Goal: Transaction & Acquisition: Purchase product/service

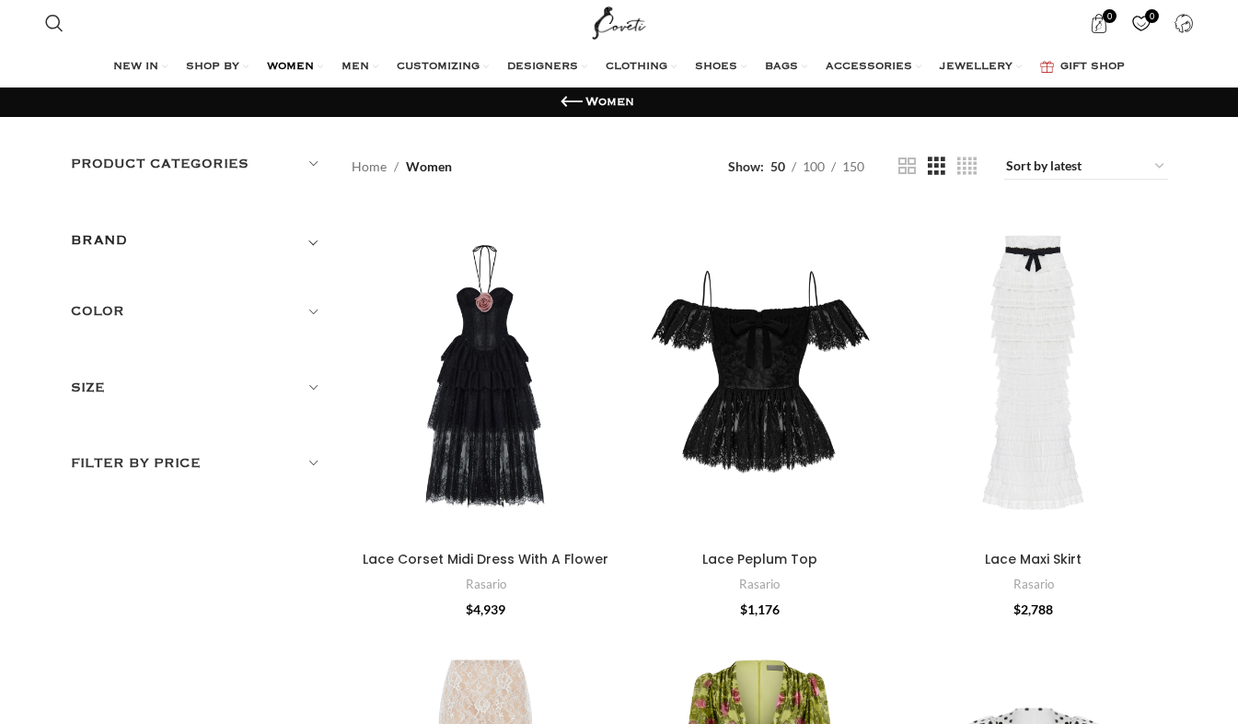
click at [616, 20] on img "Site logo" at bounding box center [619, 23] width 62 height 46
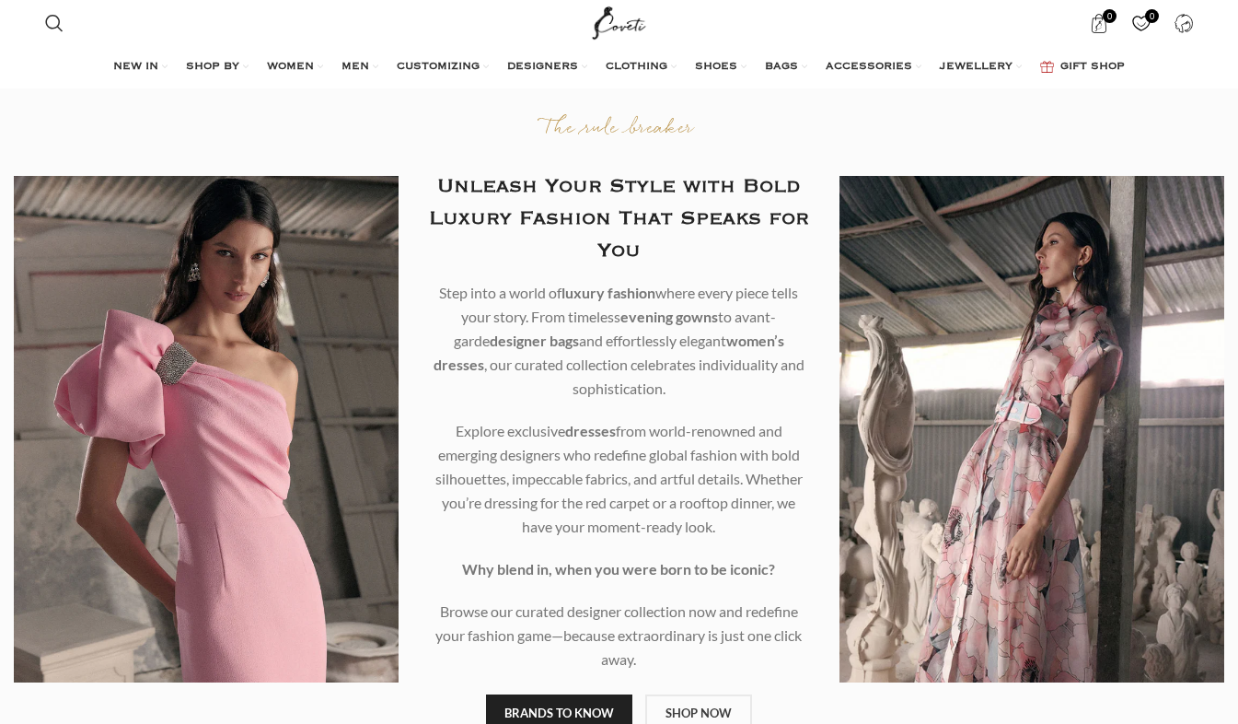
drag, startPoint x: 400, startPoint y: 3, endPoint x: 432, endPoint y: -22, distance: 40.7
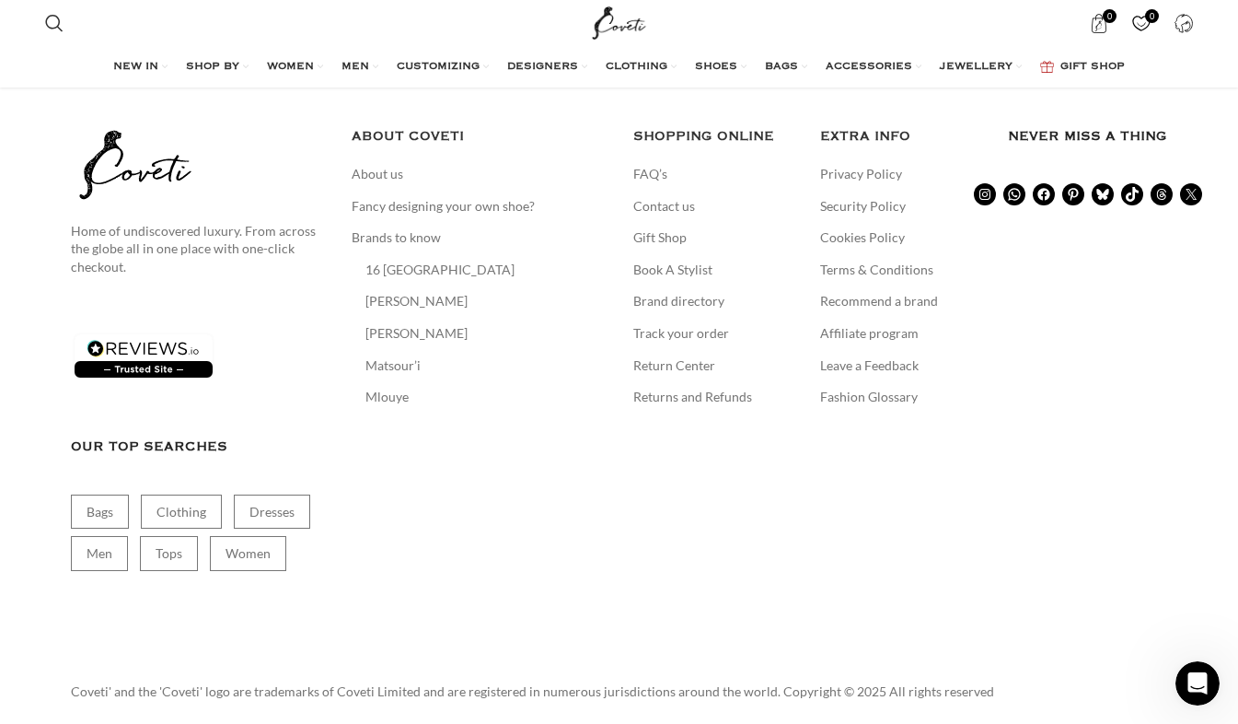
scroll to position [4335, 0]
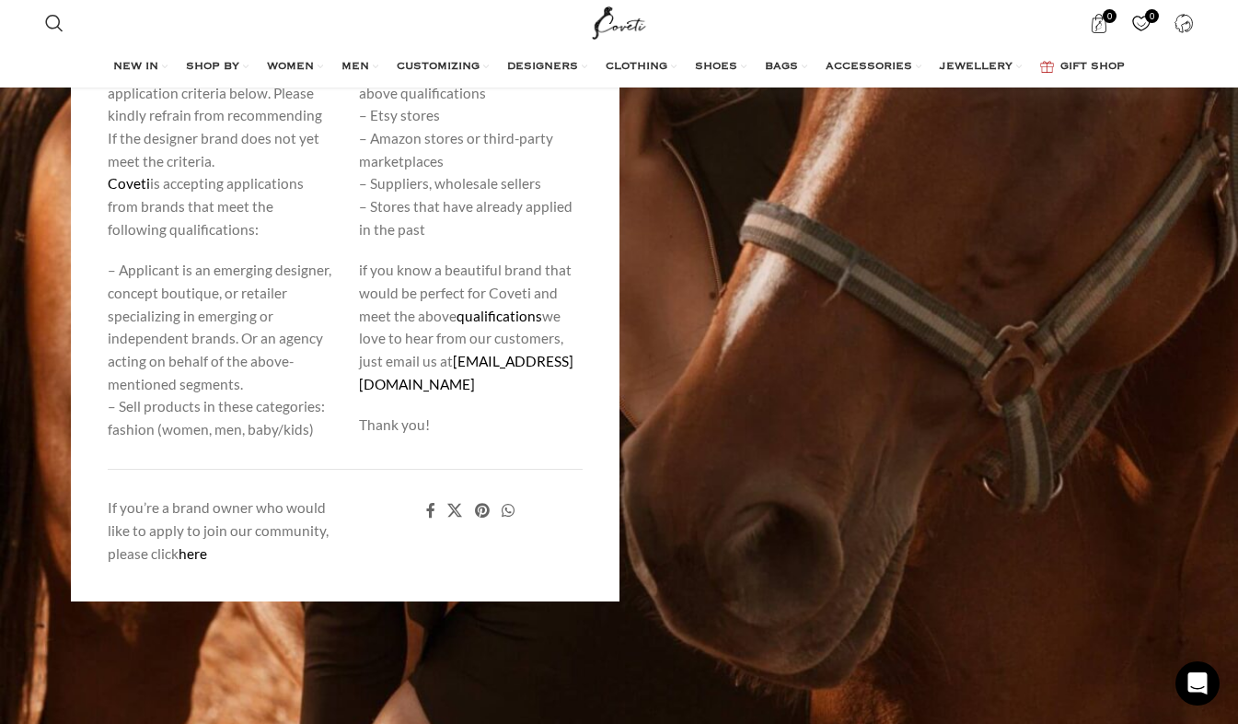
scroll to position [528, 0]
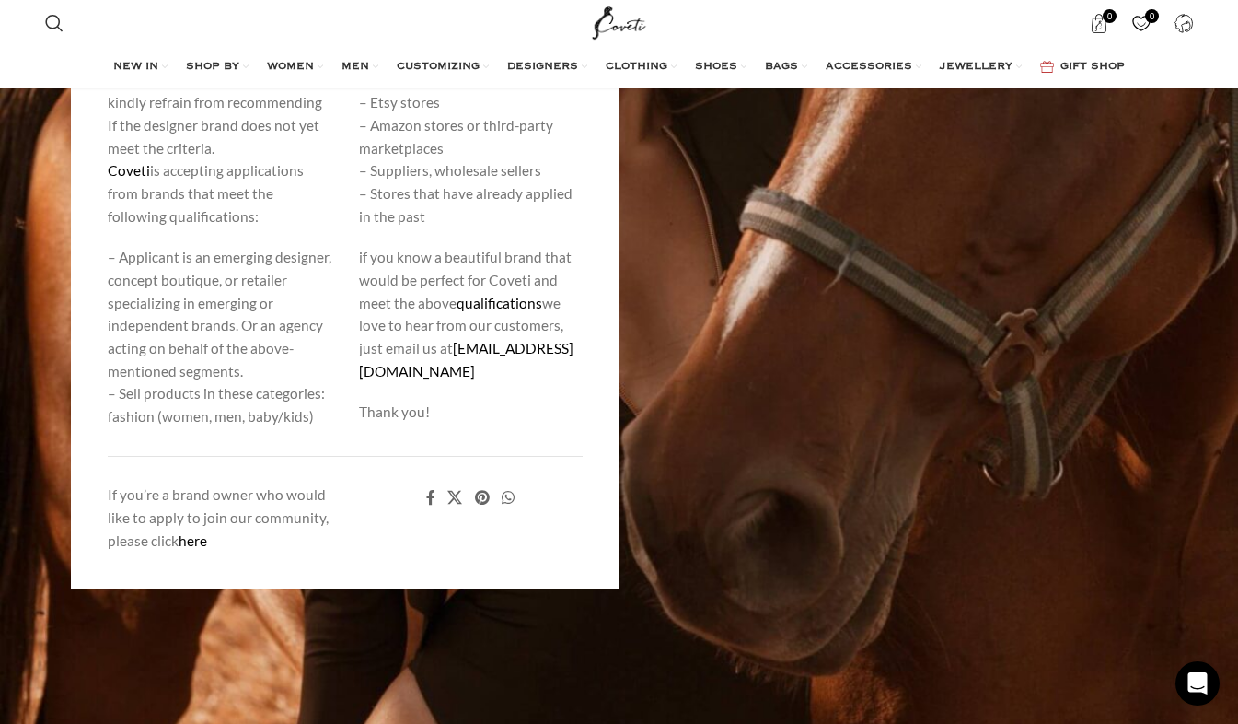
click at [194, 542] on link "here" at bounding box center [193, 540] width 29 height 17
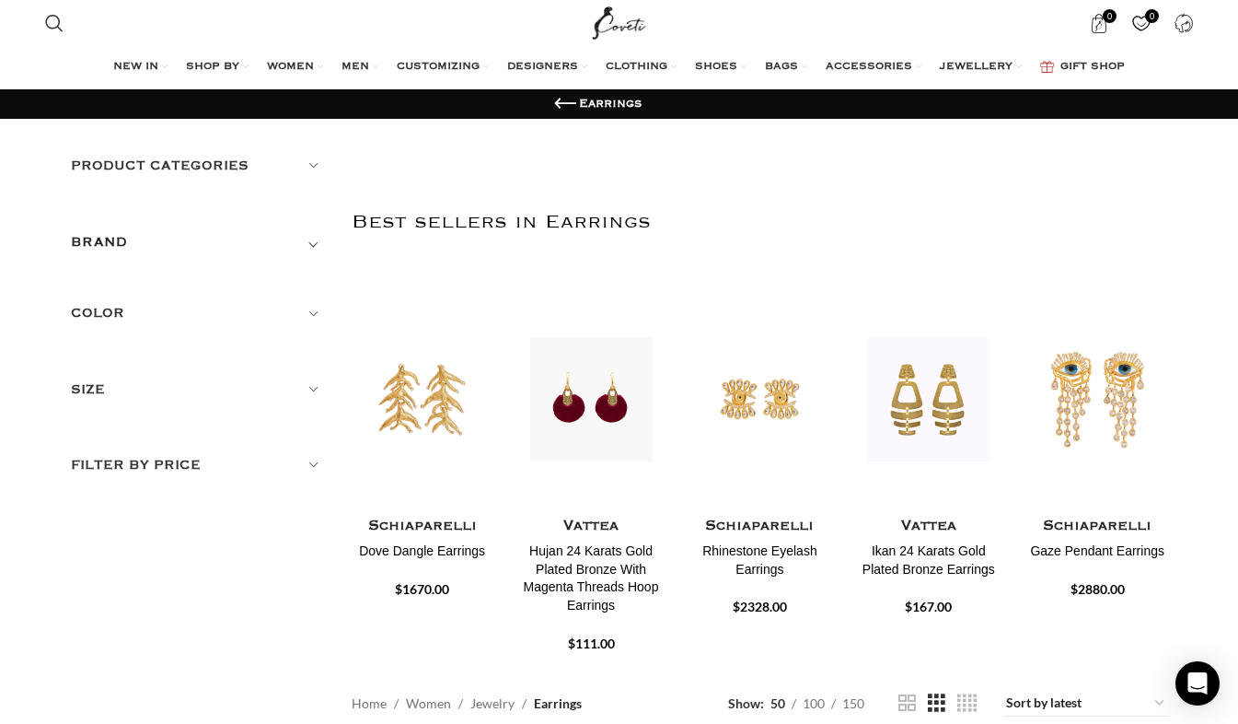
click at [318, 466] on h5 "Filter by price" at bounding box center [198, 465] width 254 height 20
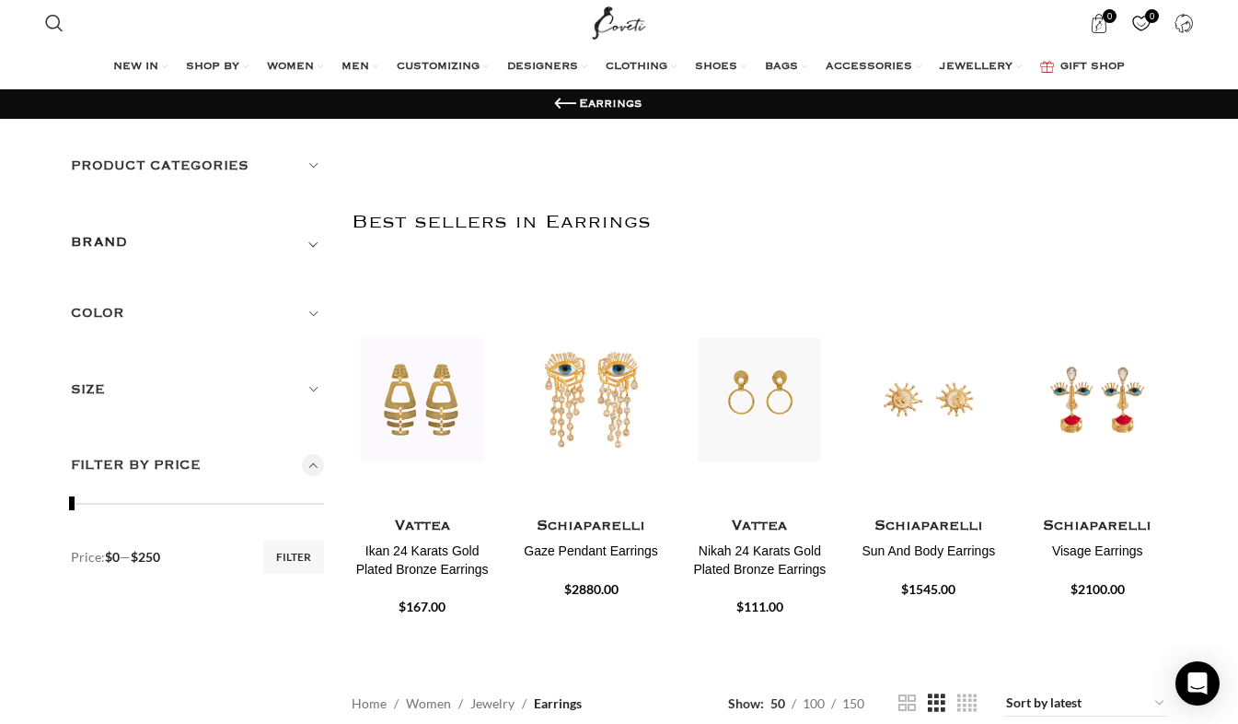
drag, startPoint x: 320, startPoint y: 509, endPoint x: 69, endPoint y: 515, distance: 251.4
click at [69, 515] on span at bounding box center [73, 504] width 28 height 28
click at [279, 559] on button "Filter" at bounding box center [293, 556] width 61 height 33
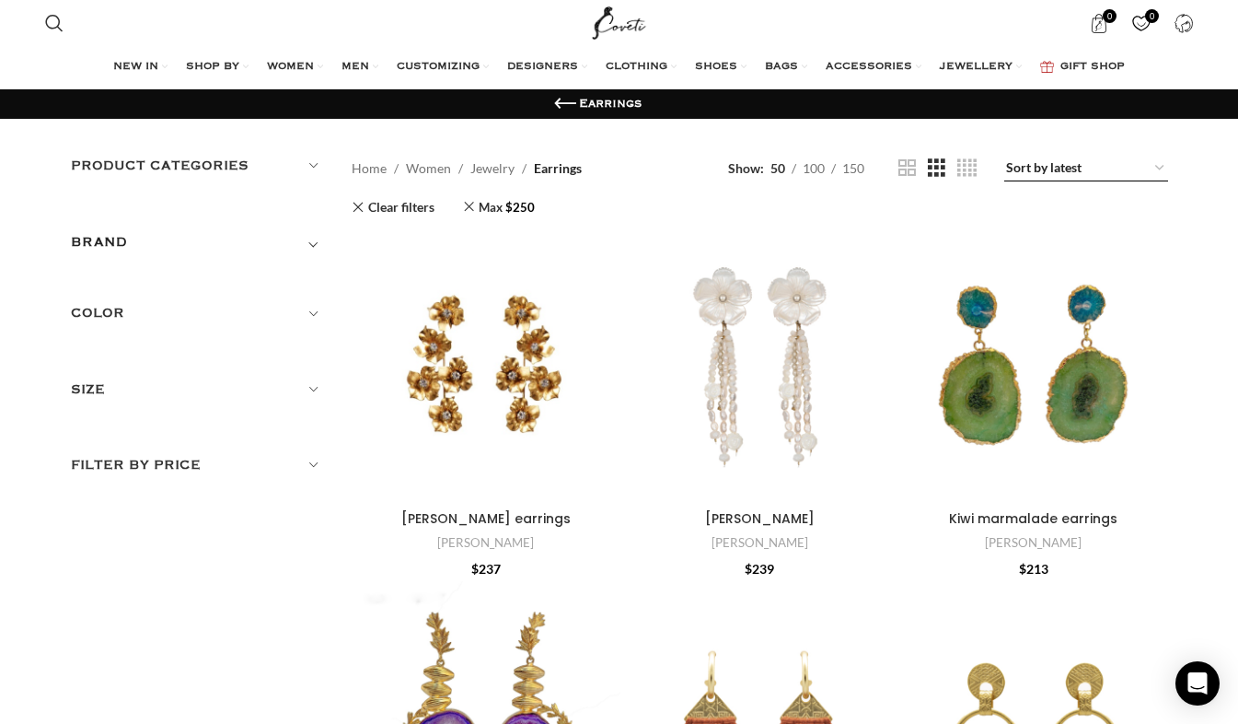
click at [1161, 172] on select "Sort by popularity Sort by average rating Sort by latest Sort by price: low to …" at bounding box center [1086, 169] width 164 height 26
select select "price"
click at [1005, 156] on select "Sort by popularity Sort by average rating Sort by latest Sort by price: low to …" at bounding box center [1086, 169] width 164 height 26
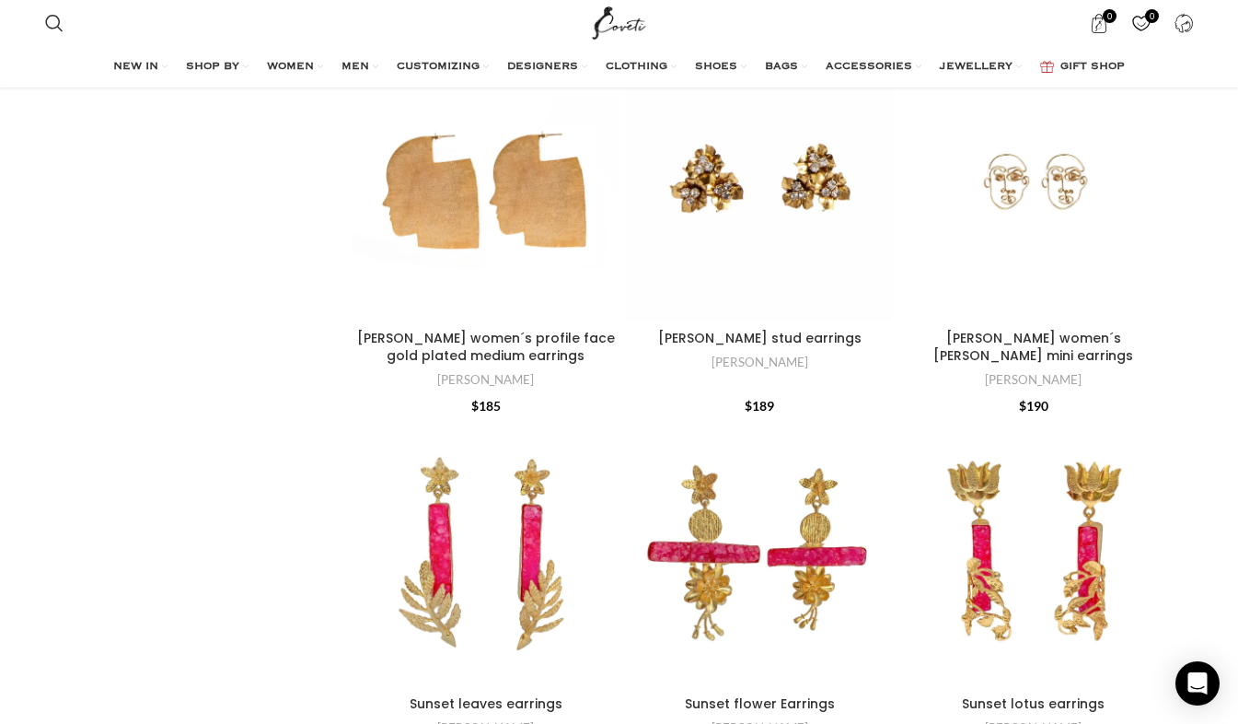
scroll to position [4694, 0]
